Goal: Answer question/provide support: Answer question/provide support

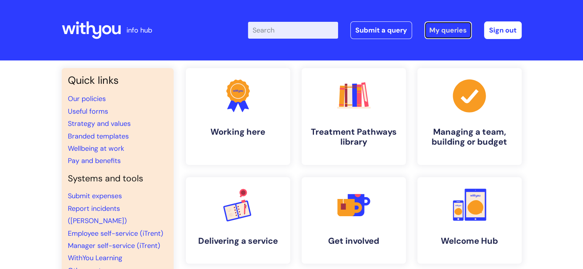
click at [438, 28] on link "My queries" at bounding box center [447, 30] width 47 height 18
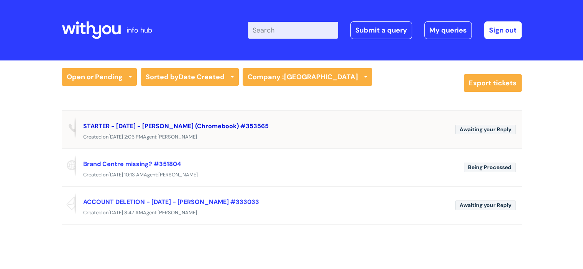
click at [132, 123] on link "STARTER - 06/10/2025 - Daisy Ashby (Chromebook) #353565" at bounding box center [175, 126] width 185 height 8
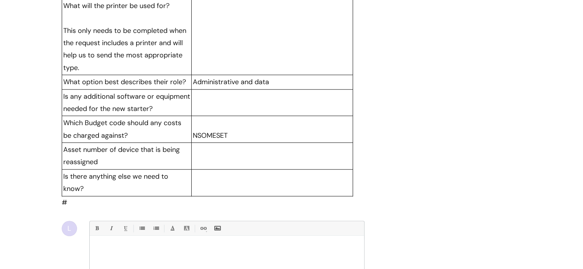
scroll to position [843, 0]
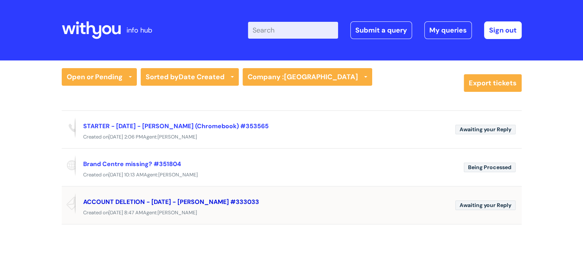
click at [149, 203] on link "ACCOUNT DELETION - 21/10/2025 - Liz Ganfield #333033" at bounding box center [171, 202] width 176 height 8
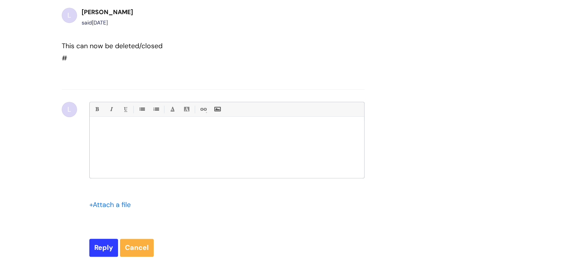
scroll to position [3313, 0]
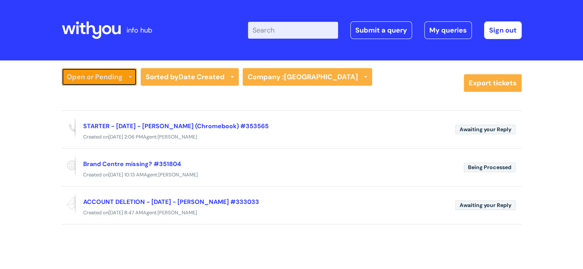
click at [123, 75] on link "Open or Pending" at bounding box center [99, 77] width 75 height 18
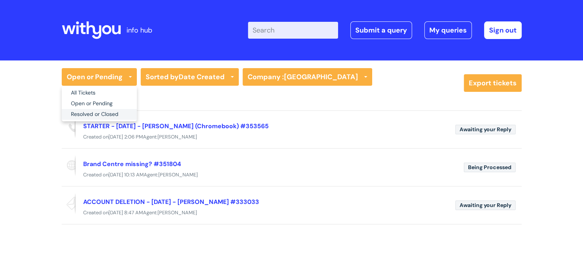
click at [96, 115] on link "Resolved or Closed" at bounding box center [99, 114] width 75 height 11
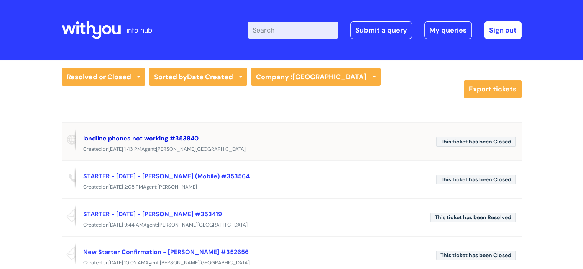
click at [146, 136] on link "landline phones not working #353840" at bounding box center [140, 138] width 115 height 8
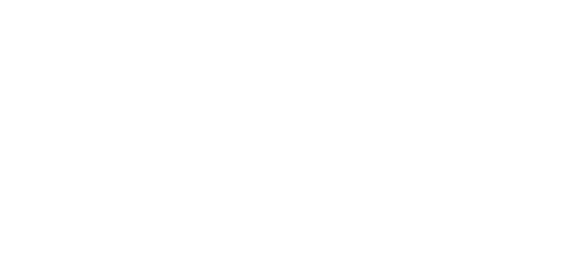
select select "Something Else"
select select "My problem is not listed"
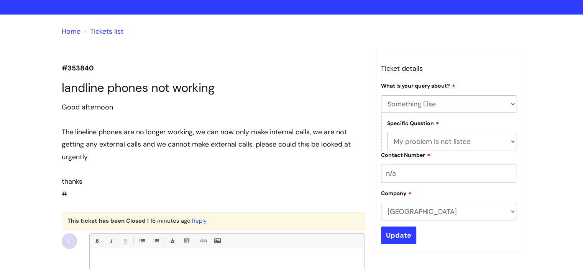
scroll to position [115, 0]
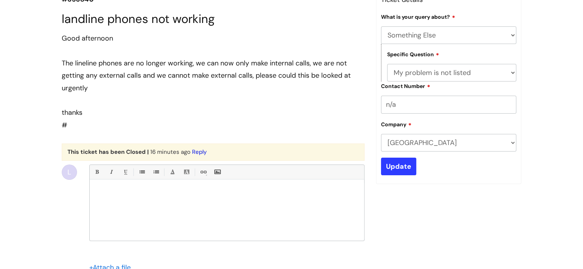
click at [198, 150] on link "Reply" at bounding box center [199, 152] width 15 height 8
click at [237, 198] on div at bounding box center [227, 211] width 274 height 57
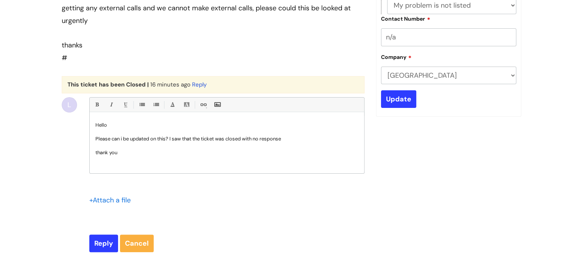
scroll to position [268, 0]
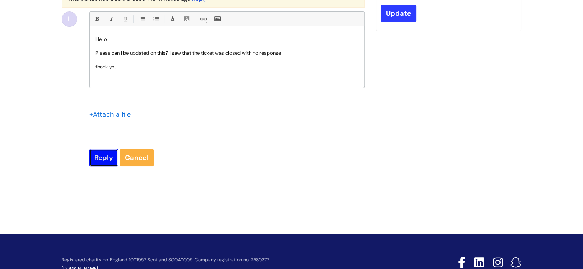
click at [103, 162] on input "Reply" at bounding box center [103, 158] width 29 height 18
type input "Please Wait..."
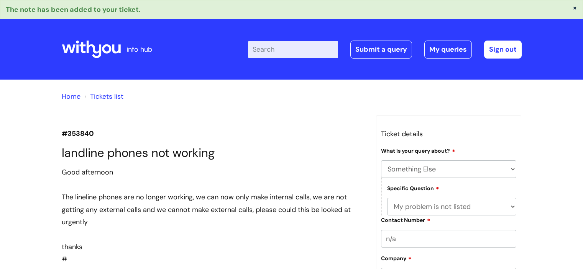
select select "Something Else"
select select "My problem is not listed"
